Goal: Information Seeking & Learning: Learn about a topic

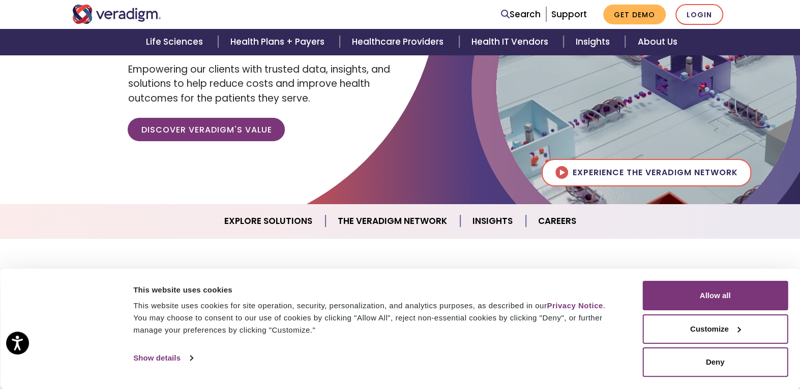
scroll to position [152, 0]
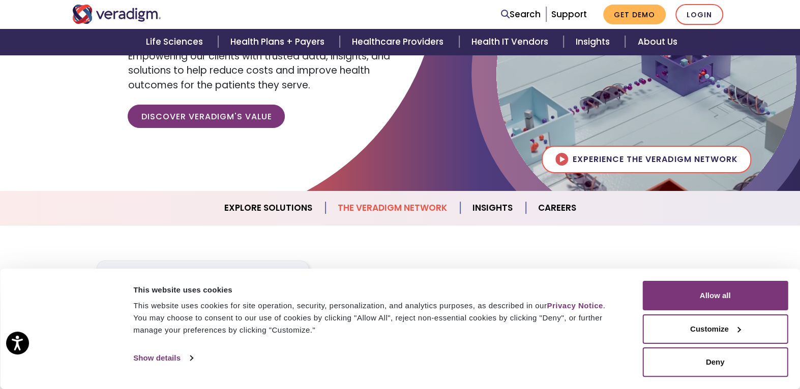
click at [377, 207] on link "The Veradigm Network" at bounding box center [392, 208] width 135 height 26
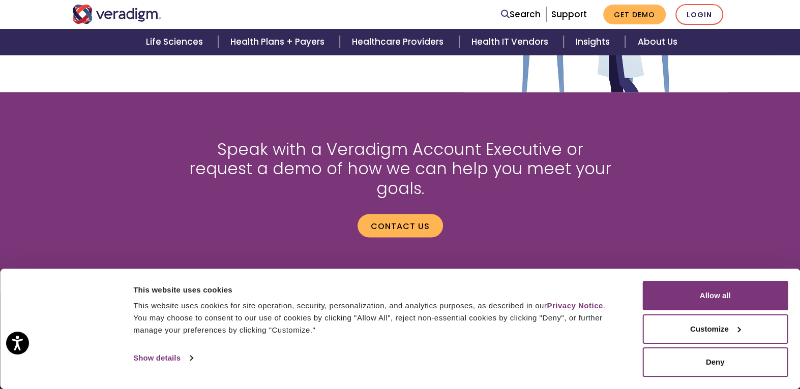
scroll to position [1219, 0]
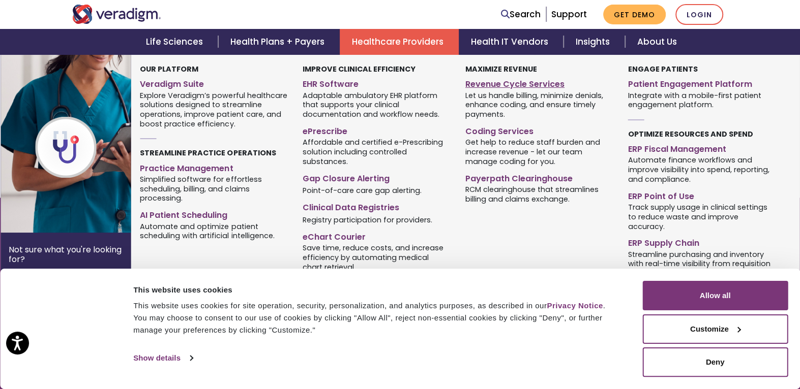
click at [486, 90] on link "Revenue Cycle Services" at bounding box center [538, 82] width 147 height 15
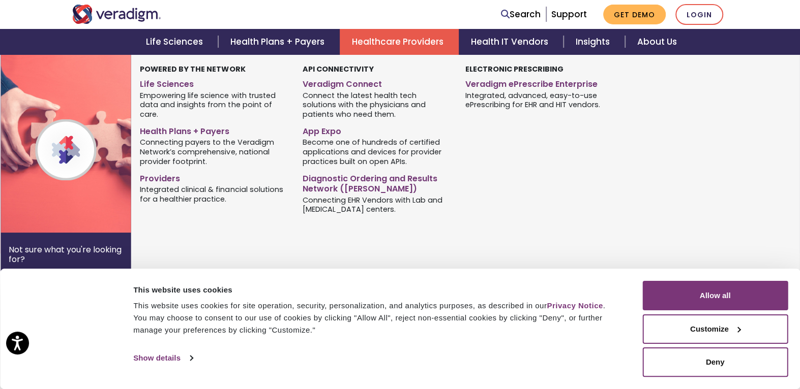
scroll to position [407, 0]
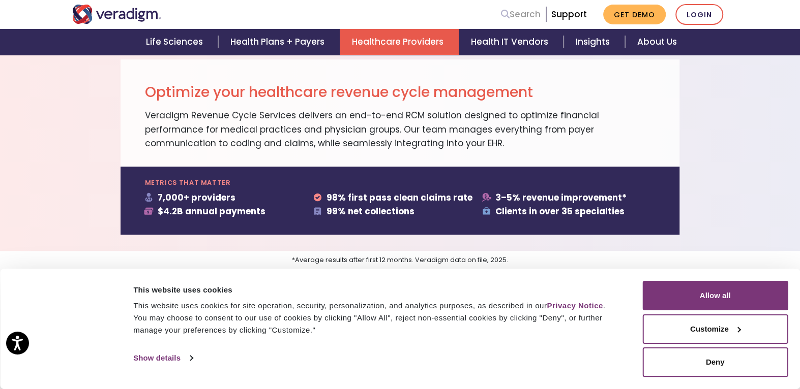
click at [509, 15] on link "Search" at bounding box center [521, 15] width 40 height 14
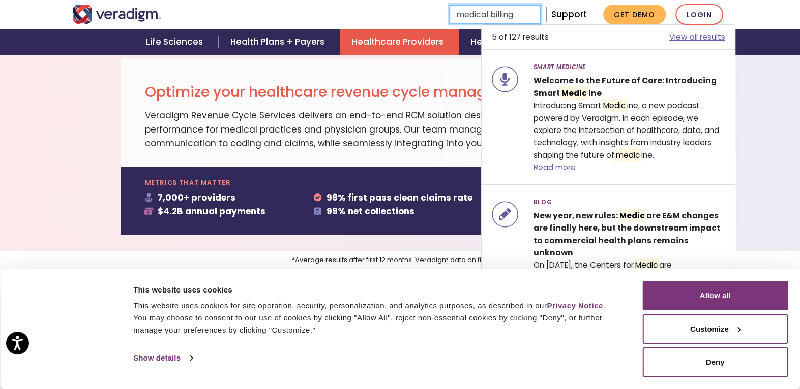
type input "medical billing"
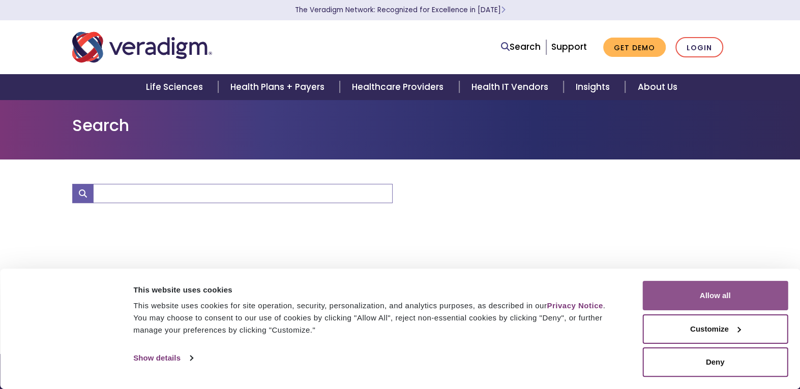
type input "medical billing"
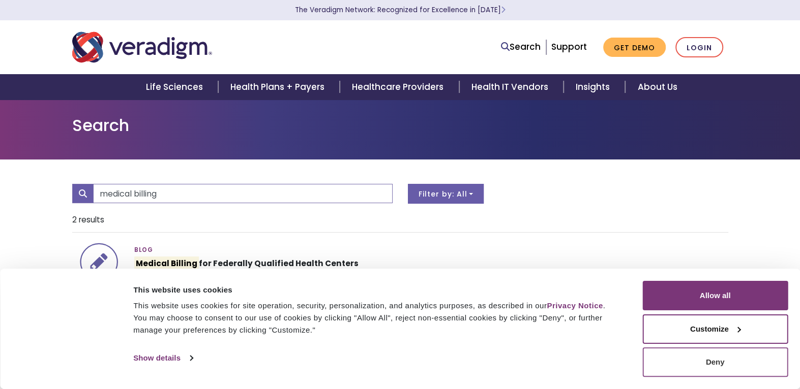
click at [718, 363] on button "Deny" at bounding box center [714, 362] width 145 height 29
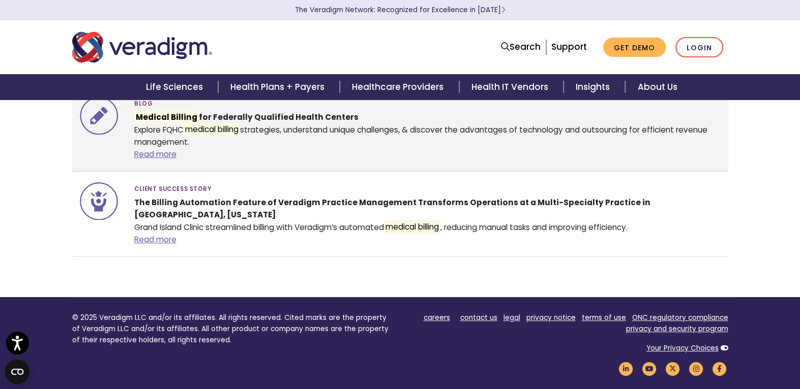
scroll to position [152, 0]
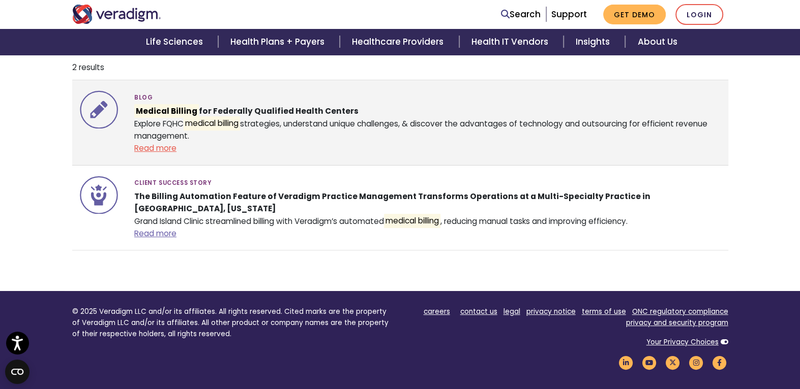
click at [168, 154] on link "Read more" at bounding box center [155, 148] width 42 height 11
